Goal: Check status: Check status

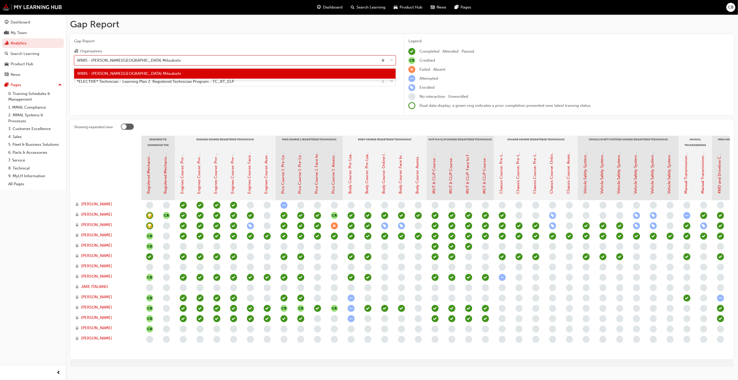
click at [217, 64] on div "W885 - [PERSON_NAME][GEOGRAPHIC_DATA] Mitsubishi" at bounding box center [226, 60] width 304 height 9
click at [77, 62] on input "Organisations option W885 - [PERSON_NAME][GEOGRAPHIC_DATA] Mitsubishi focused, …" at bounding box center [77, 60] width 1 height 4
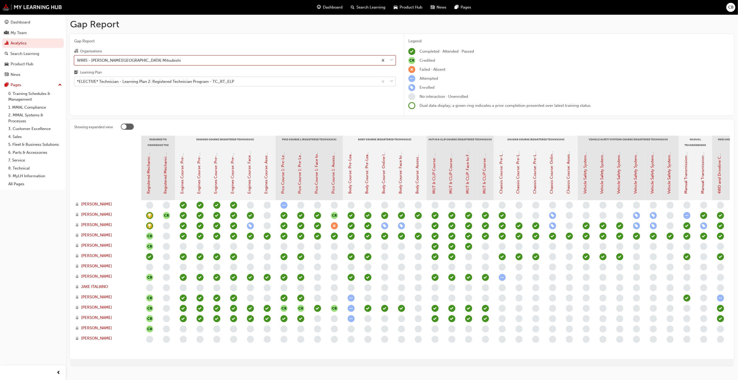
click at [213, 79] on div "*ELECTIVE* Technician - Learning Plan 2: Registered Technician Program - TC_RT_…" at bounding box center [155, 82] width 157 height 6
click at [77, 79] on input "Learning Plan *ELECTIVE* Technician - Learning Plan 2: Registered Technician Pr…" at bounding box center [77, 81] width 1 height 4
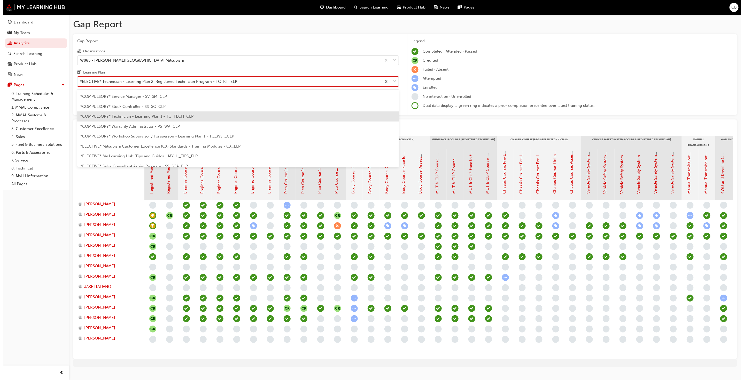
scroll to position [175, 0]
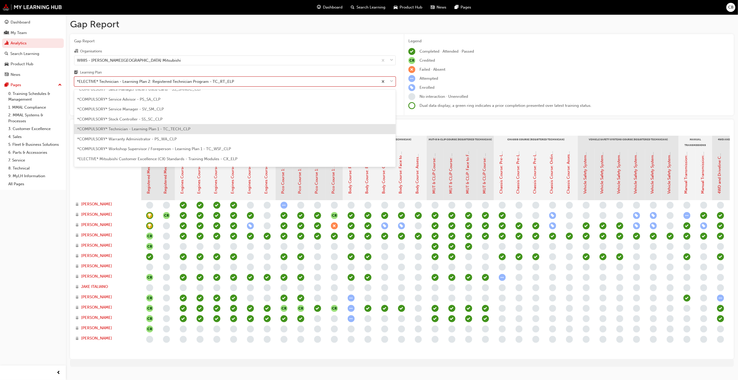
click at [164, 129] on span "*COMPULSORY* Technician - Learning Plan 1 - TC_TECH_CLP" at bounding box center [133, 129] width 113 height 5
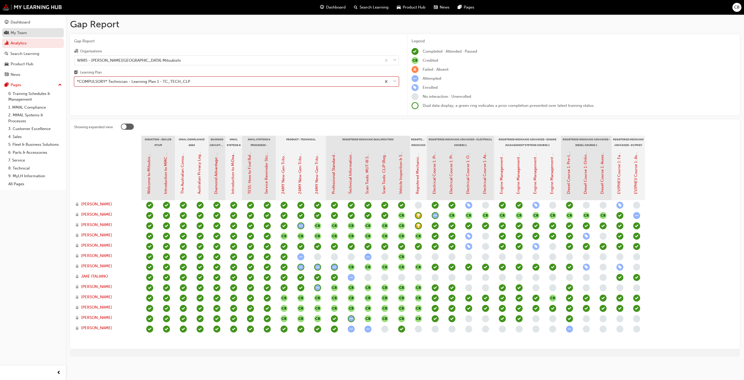
click at [11, 35] on div "My Team" at bounding box center [19, 33] width 16 height 6
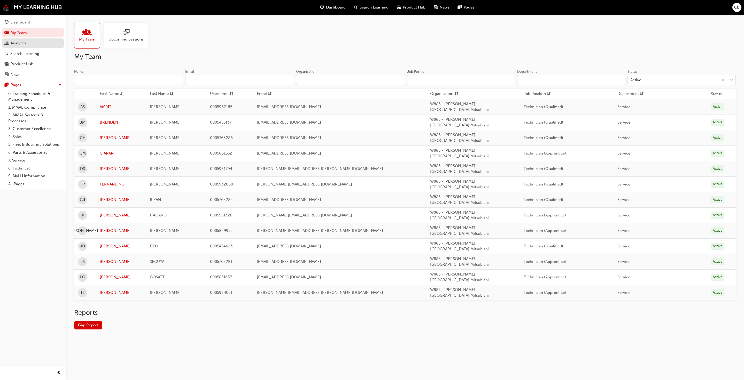
click at [23, 42] on div "Analytics" at bounding box center [19, 43] width 16 height 6
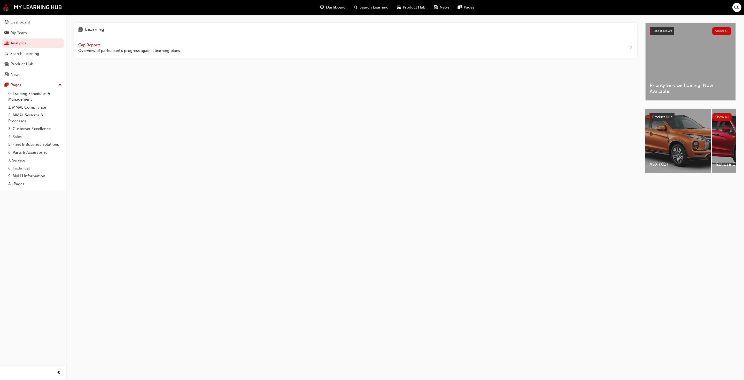
click at [91, 43] on span "Gap Reports" at bounding box center [89, 45] width 23 height 5
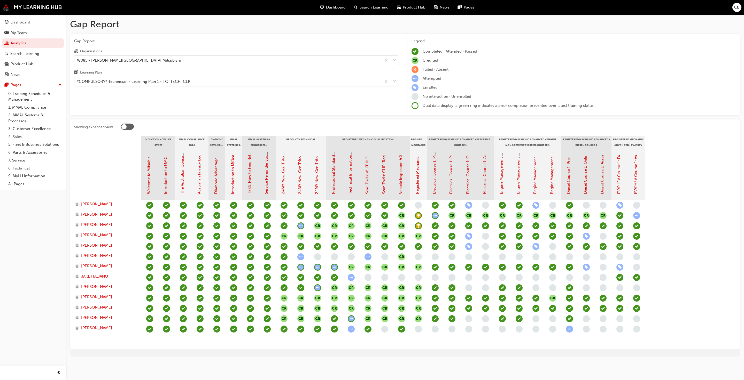
drag, startPoint x: 417, startPoint y: 248, endPoint x: 414, endPoint y: 354, distance: 105.7
click at [414, 354] on div "Gap Report Gap Report Organisations W885 - [PERSON_NAME] Park Mitsubishi Learni…" at bounding box center [405, 189] width 678 height 351
